Goal: Transaction & Acquisition: Purchase product/service

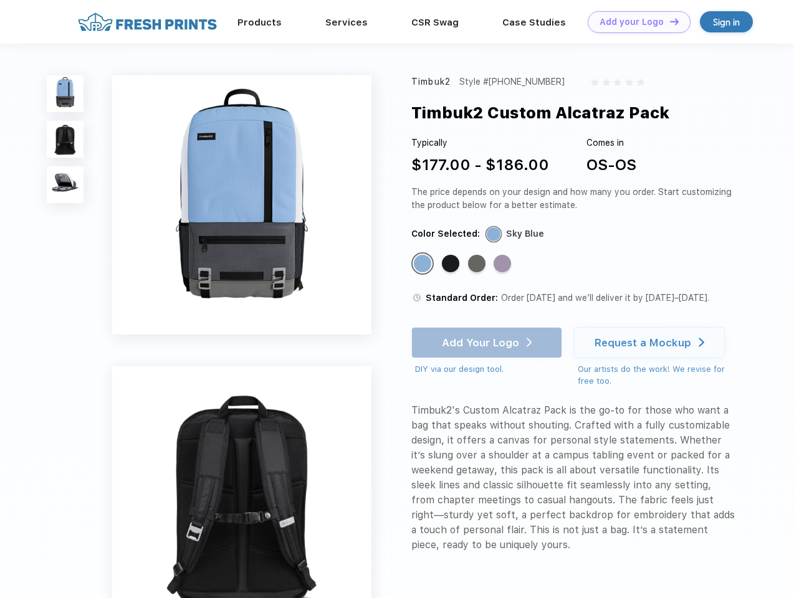
click at [634, 22] on link "Add your Logo Design Tool" at bounding box center [638, 22] width 103 height 22
click at [0, 0] on div "Design Tool" at bounding box center [0, 0] width 0 height 0
click at [668, 21] on link "Add your Logo Design Tool" at bounding box center [638, 22] width 103 height 22
click at [65, 93] on img at bounding box center [65, 93] width 37 height 37
click at [65, 140] on img at bounding box center [65, 139] width 37 height 37
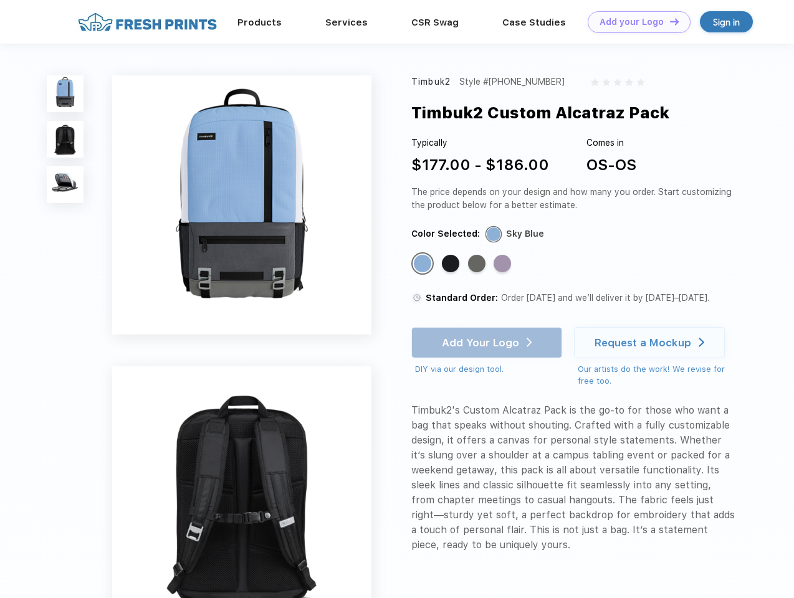
click at [65, 185] on img at bounding box center [65, 184] width 37 height 37
click at [424, 264] on div "Standard Color" at bounding box center [422, 263] width 17 height 17
click at [452, 264] on div "Standard Color" at bounding box center [450, 263] width 17 height 17
click at [478, 264] on div "Standard Color" at bounding box center [476, 263] width 17 height 17
click at [503, 264] on div "Standard Color" at bounding box center [501, 263] width 17 height 17
